Goal: Information Seeking & Learning: Learn about a topic

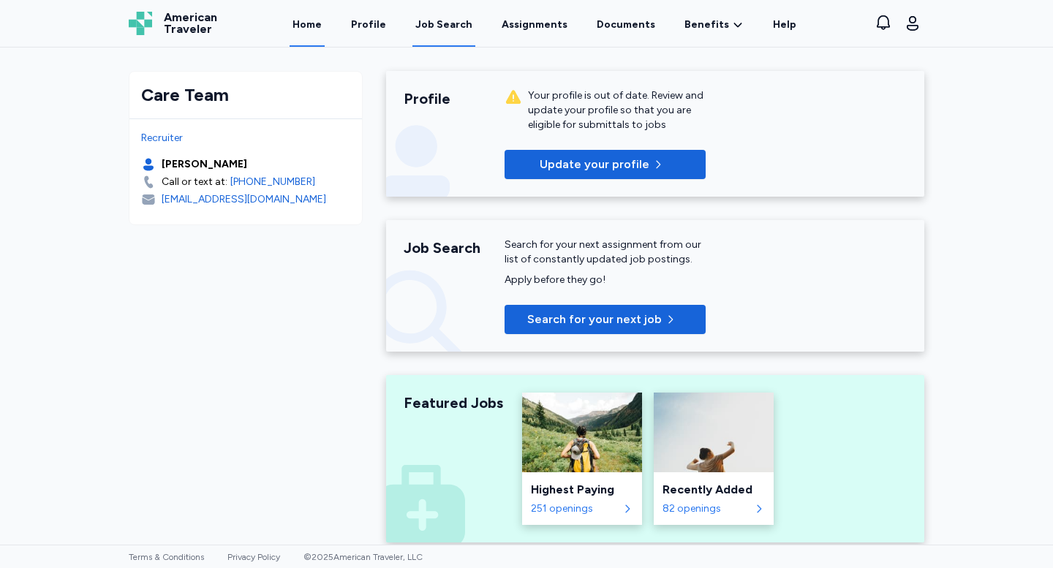
click at [475, 26] on link "Job Search" at bounding box center [443, 23] width 63 height 45
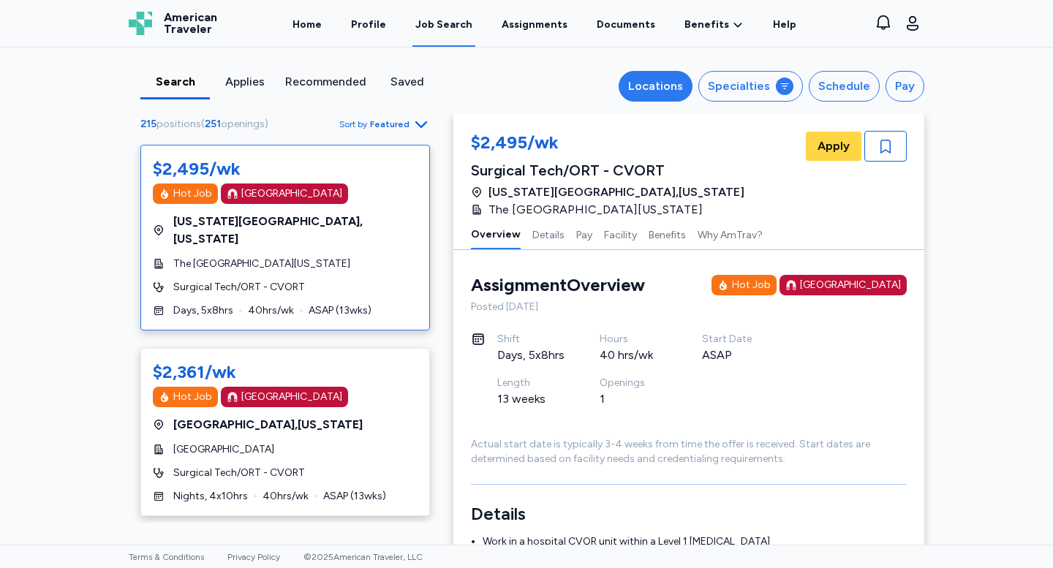
click at [683, 91] on div "Locations" at bounding box center [655, 87] width 55 height 18
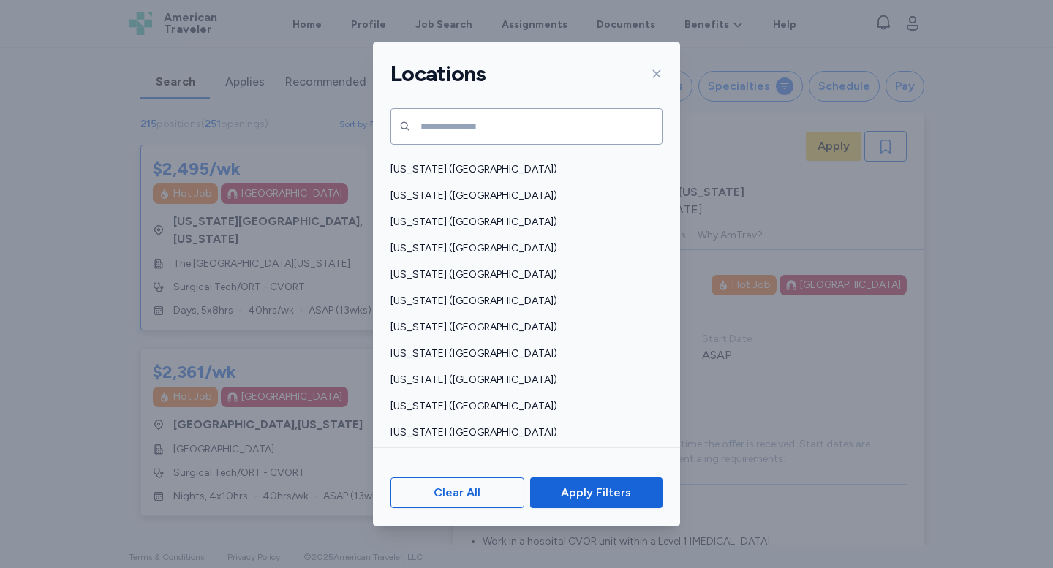
scroll to position [853, 0]
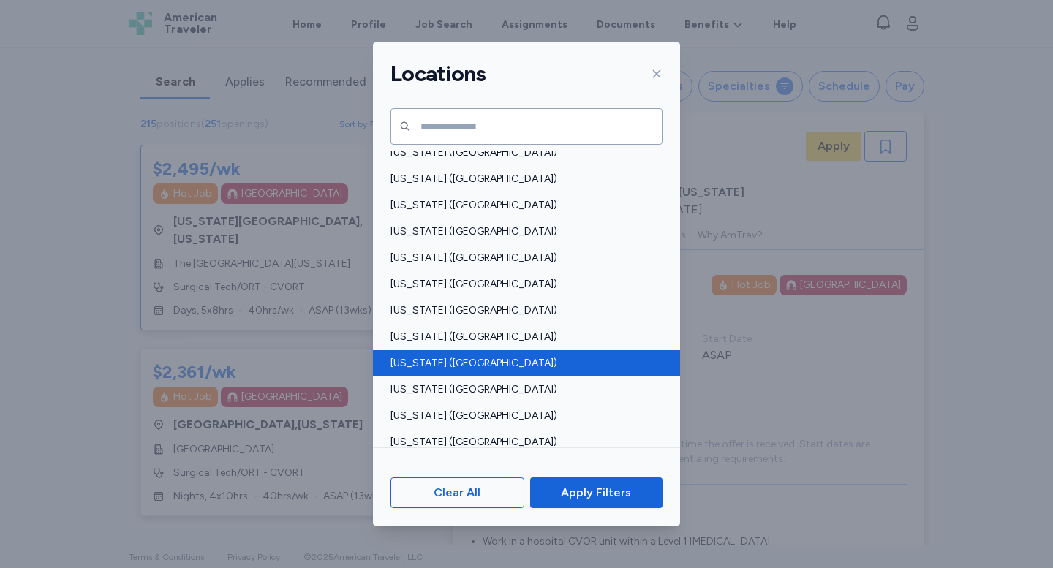
click at [536, 358] on span "[US_STATE] ([GEOGRAPHIC_DATA])" at bounding box center [522, 363] width 263 height 15
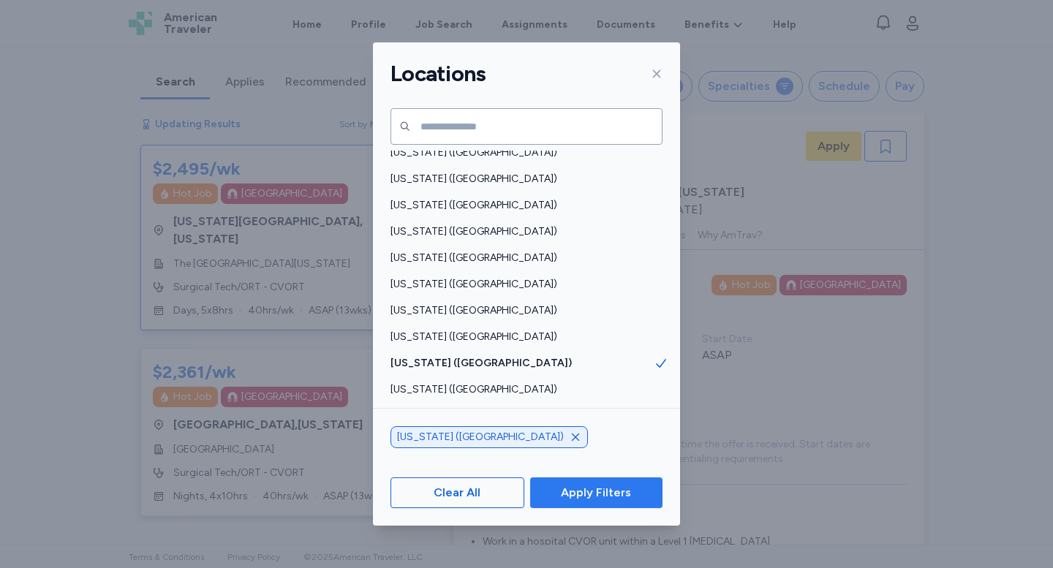
click at [594, 504] on button "Apply Filters" at bounding box center [596, 493] width 132 height 31
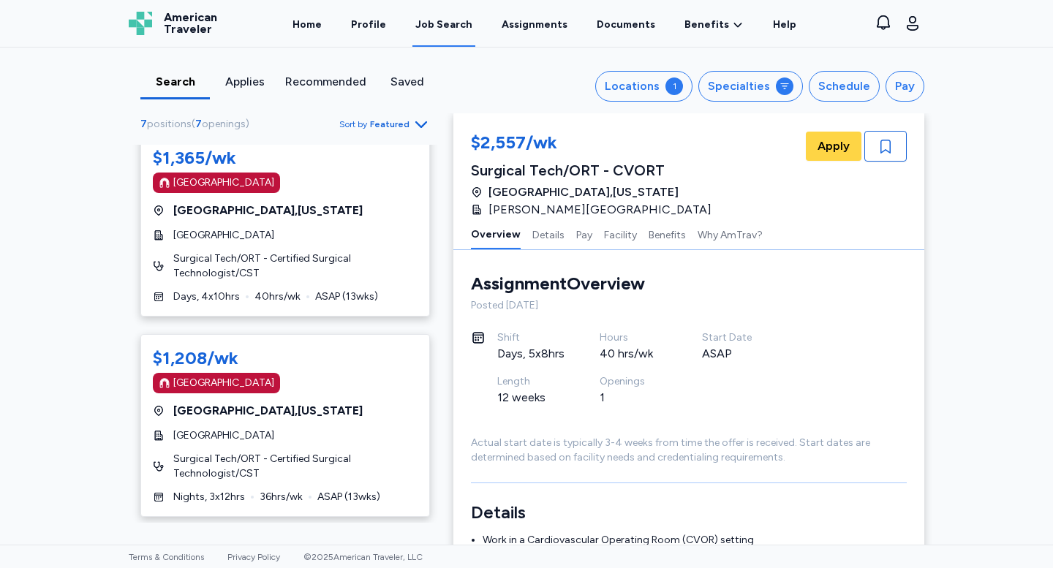
scroll to position [363, 0]
